Goal: Information Seeking & Learning: Learn about a topic

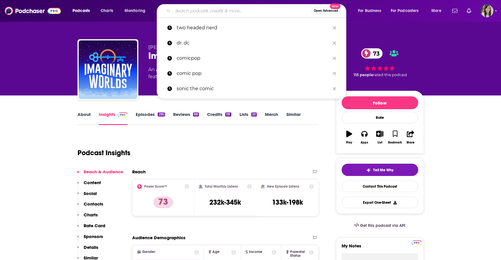
click at [231, 13] on input "Search podcasts, credits, & more..." at bounding box center [242, 10] width 138 height 9
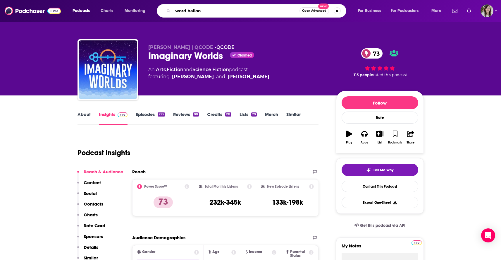
type input "word balloon"
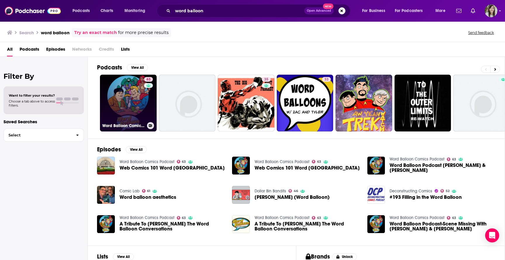
click at [129, 101] on link "63 Word Balloon Comics Podcast" at bounding box center [128, 103] width 57 height 57
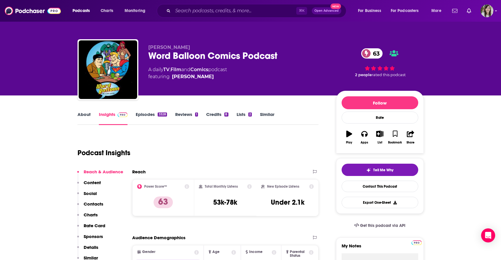
click at [80, 114] on link "About" at bounding box center [83, 117] width 13 height 13
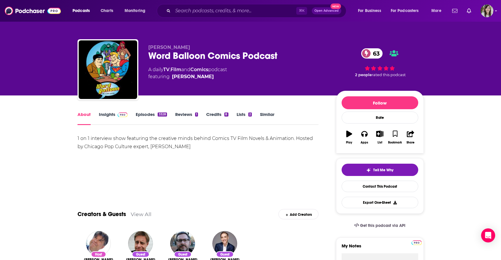
click at [36, 94] on div "[PERSON_NAME] Word Balloon Comics Podcast 63 A daily TV , Film and Comics podca…" at bounding box center [250, 47] width 501 height 95
click at [270, 114] on link "Similar" at bounding box center [267, 117] width 14 height 13
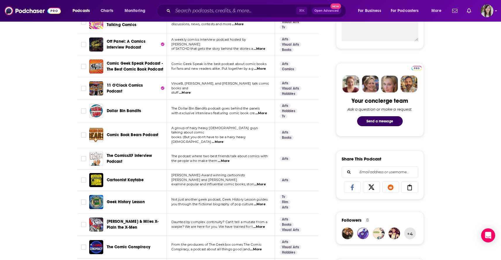
scroll to position [238, 0]
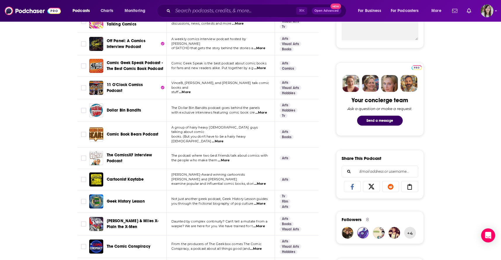
click at [121, 198] on span "Geek History Lesson" at bounding box center [126, 200] width 38 height 5
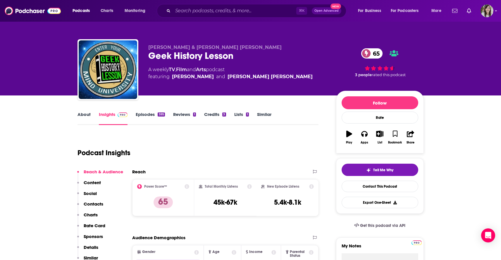
click at [141, 114] on link "Episodes 595" at bounding box center [150, 117] width 29 height 13
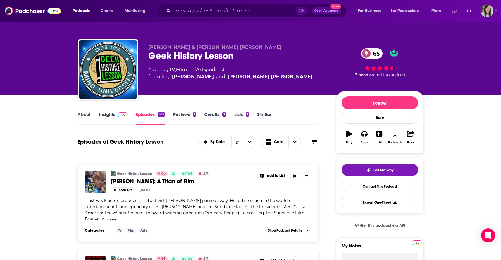
click at [85, 111] on div "About Insights Episodes 595 Reviews 1 Credits 3 Lists 1 Similar" at bounding box center [197, 117] width 241 height 14
click at [84, 114] on link "About" at bounding box center [83, 117] width 13 height 13
